Goal: Navigation & Orientation: Find specific page/section

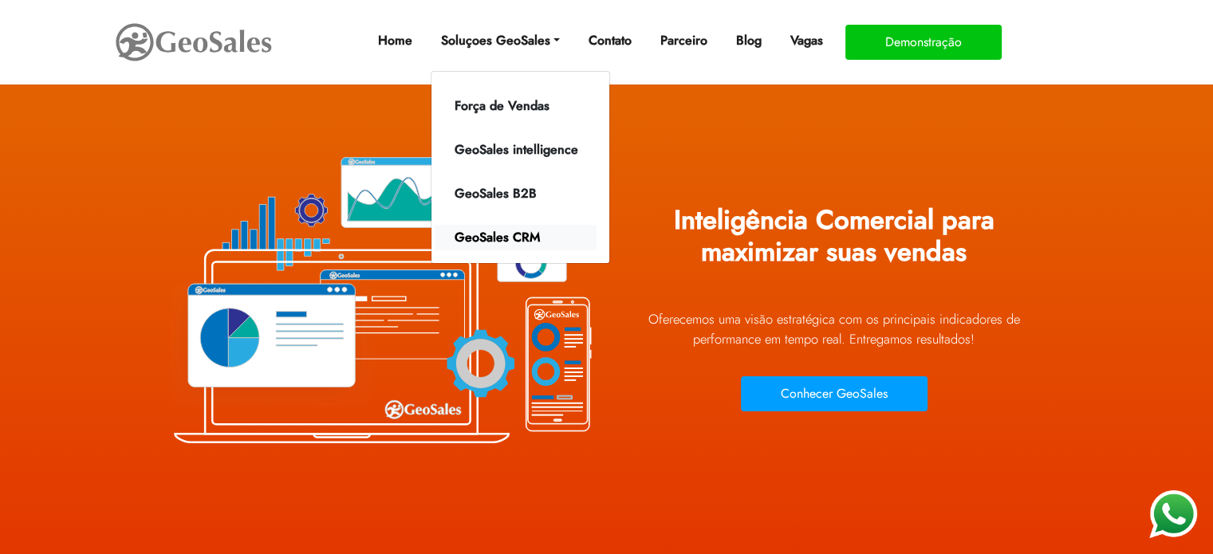
click at [503, 239] on link "GeoSales CRM" at bounding box center [516, 238] width 162 height 26
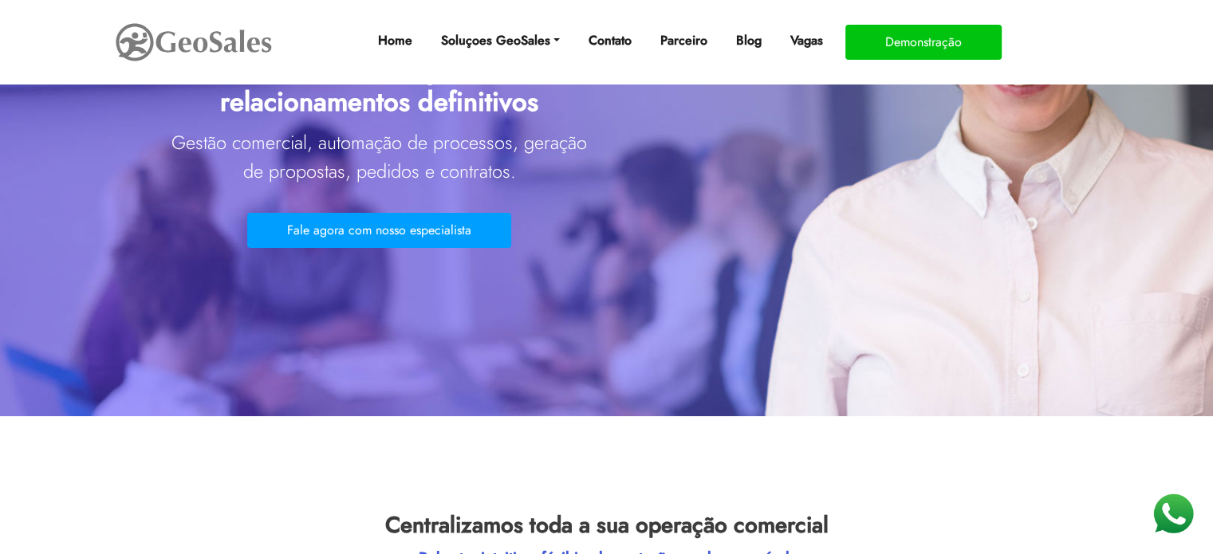
scroll to position [170, 0]
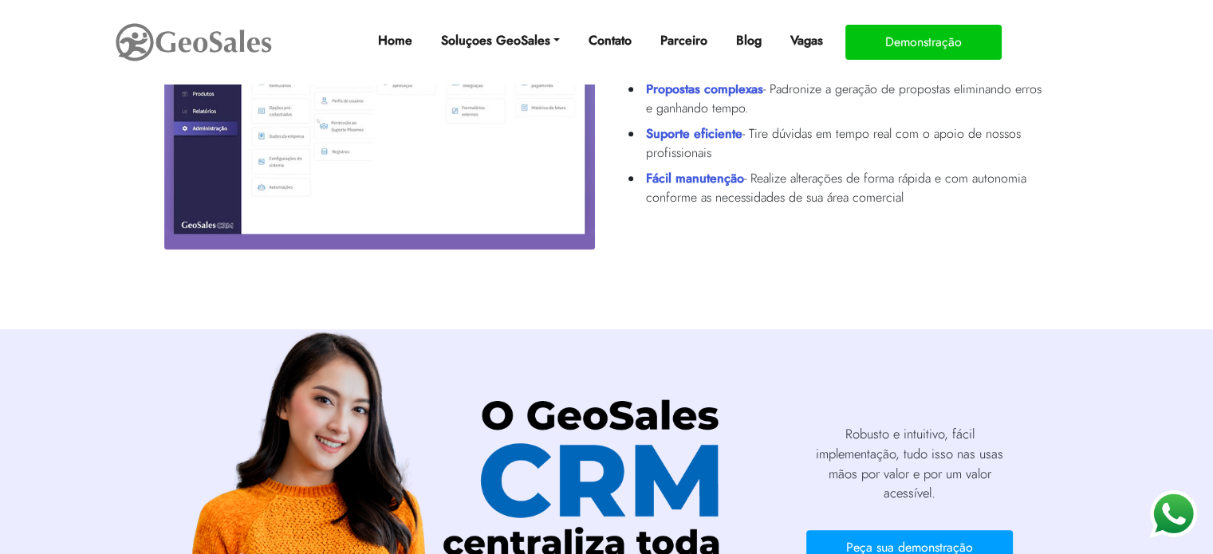
scroll to position [808, 0]
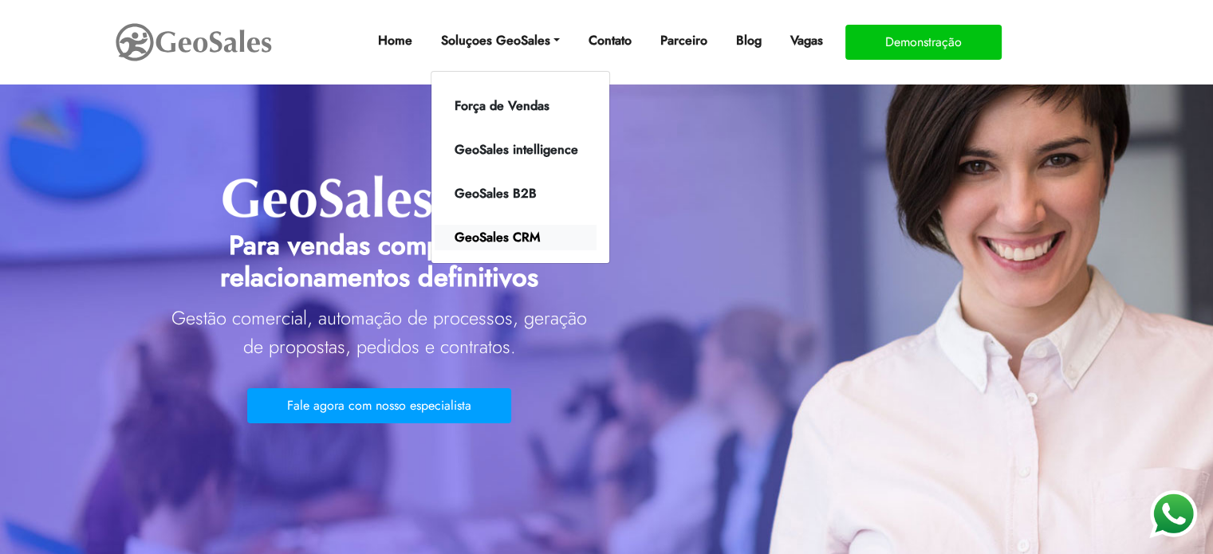
click at [520, 243] on link "GeoSales CRM" at bounding box center [516, 238] width 162 height 26
